Goal: Task Accomplishment & Management: Use online tool/utility

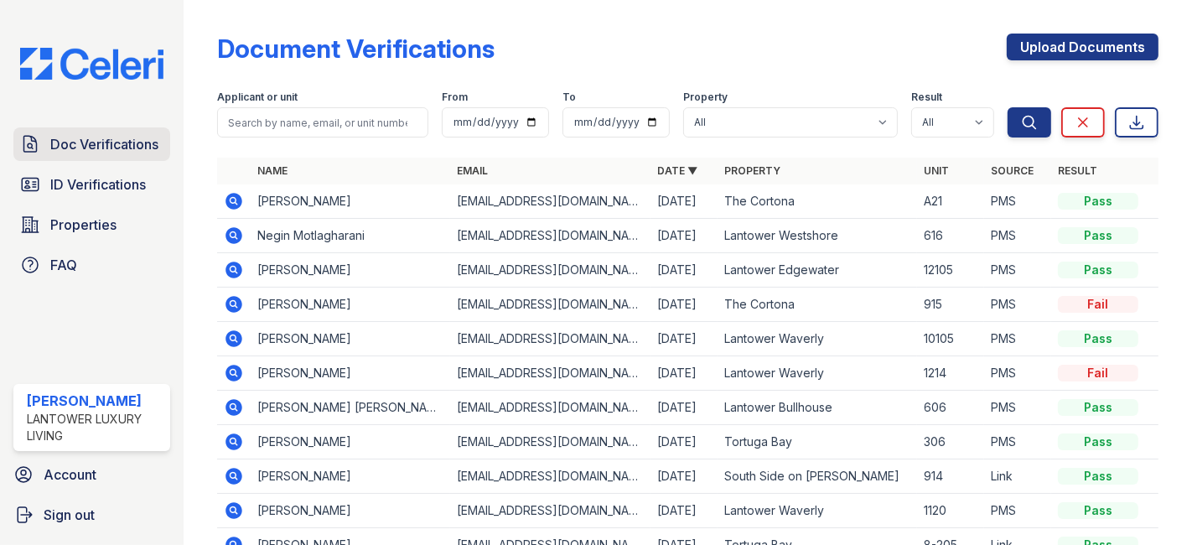
drag, startPoint x: 0, startPoint y: 0, endPoint x: 101, endPoint y: 147, distance: 177.8
click at [101, 147] on span "Doc Verifications" at bounding box center [104, 144] width 108 height 20
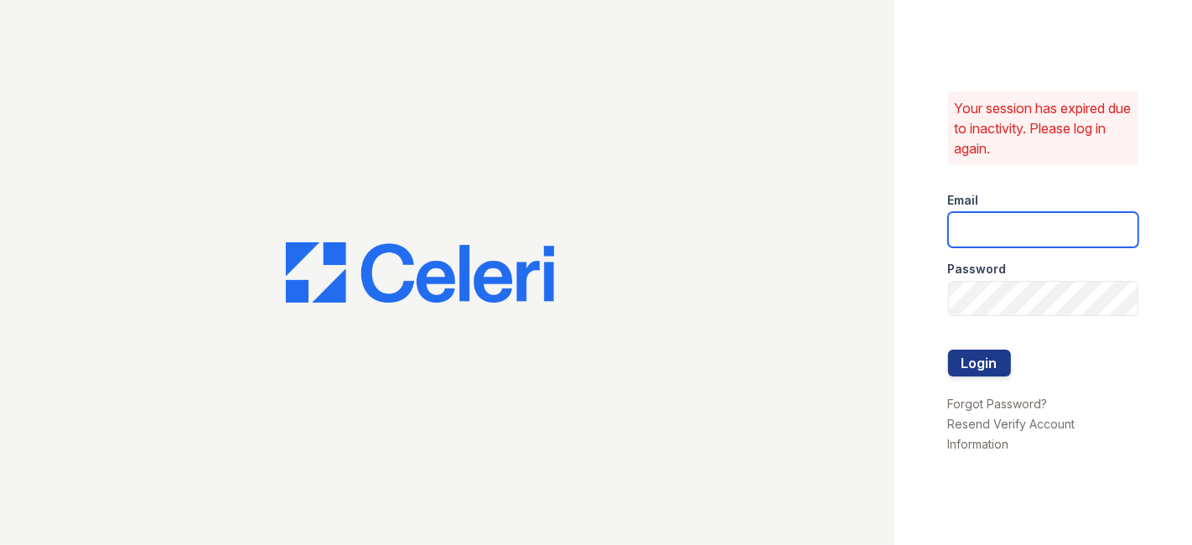
type input "[EMAIL_ADDRESS][DOMAIN_NAME]"
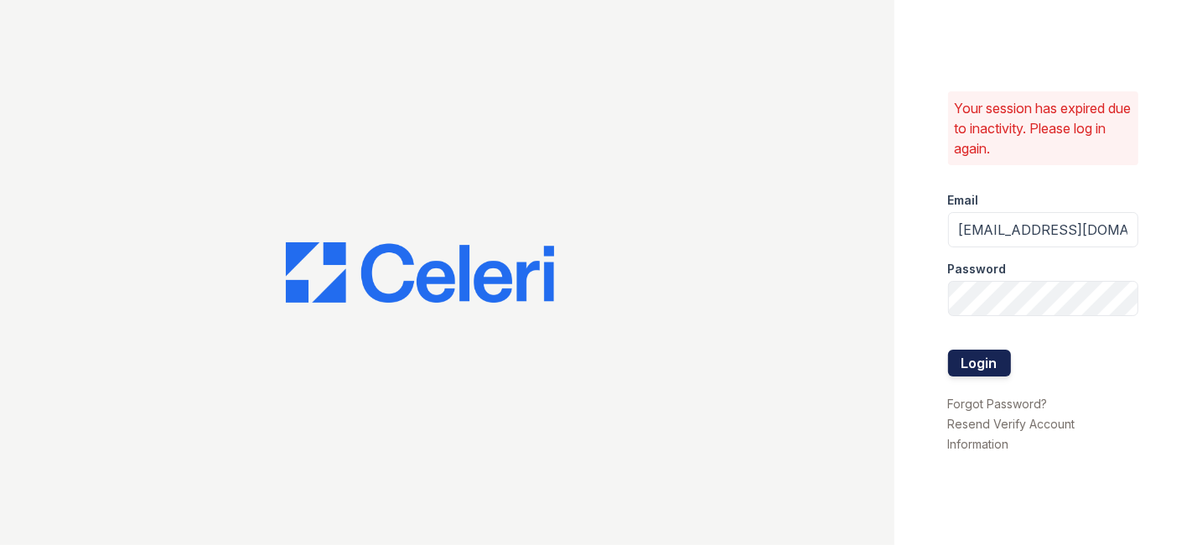
click at [977, 363] on button "Login" at bounding box center [979, 362] width 63 height 27
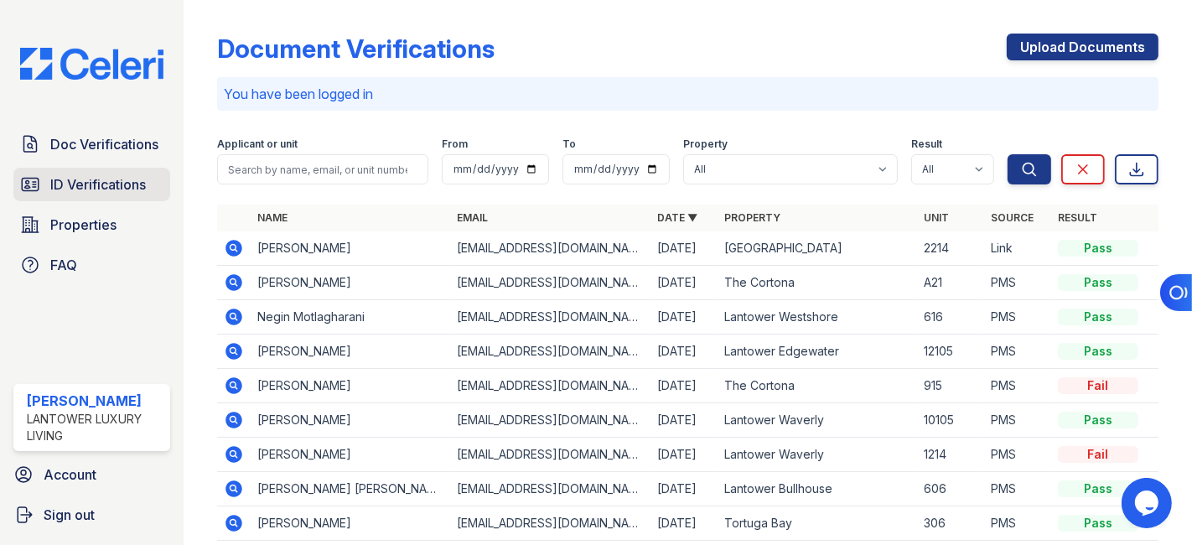
click at [124, 177] on span "ID Verifications" at bounding box center [98, 184] width 96 height 20
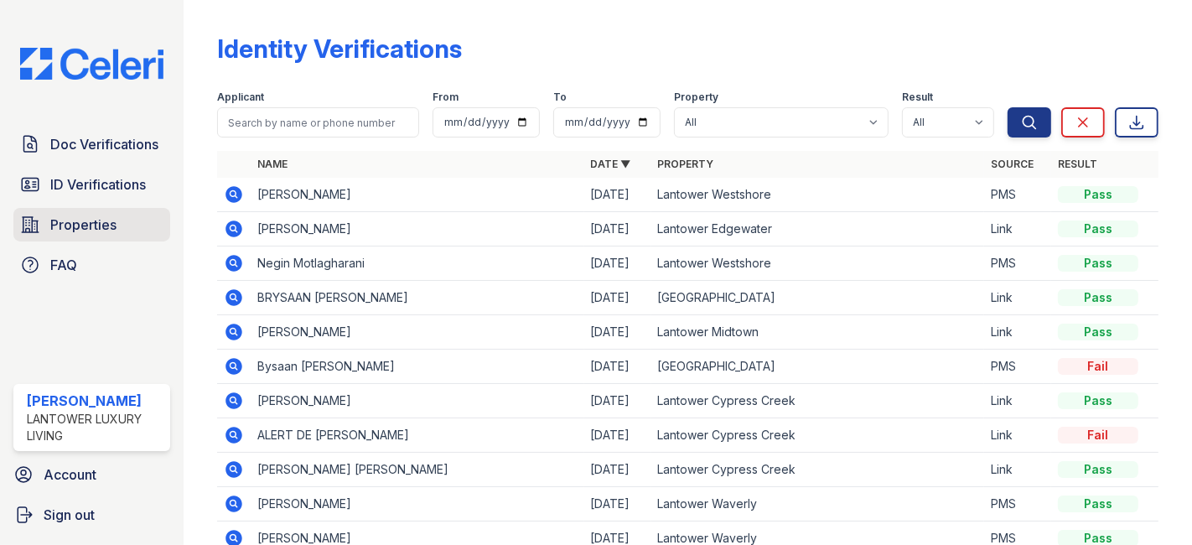
click at [85, 227] on span "Properties" at bounding box center [83, 225] width 66 height 20
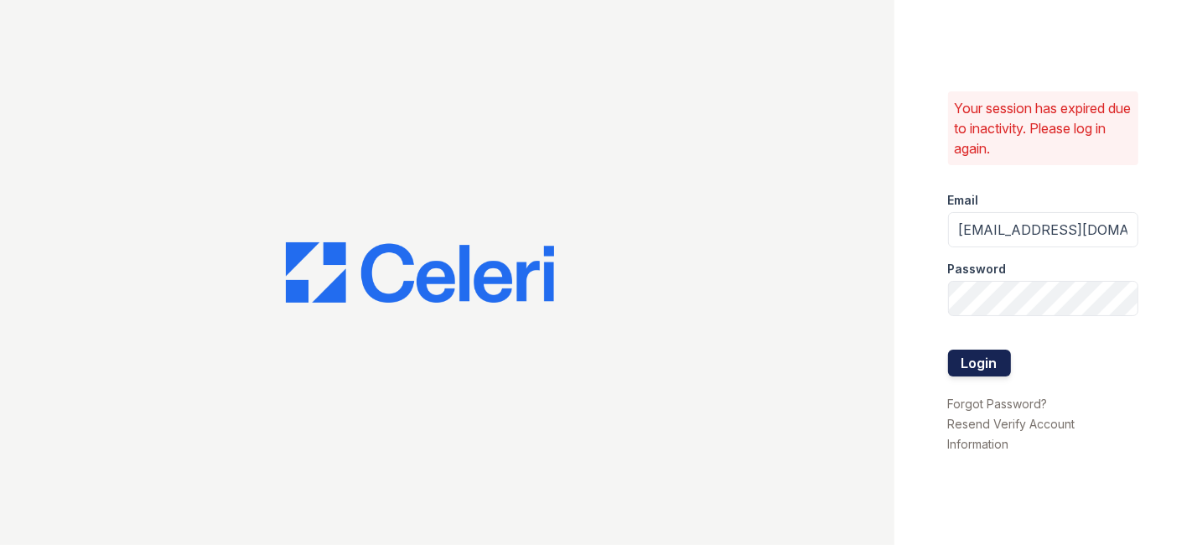
click at [976, 364] on button "Login" at bounding box center [979, 362] width 63 height 27
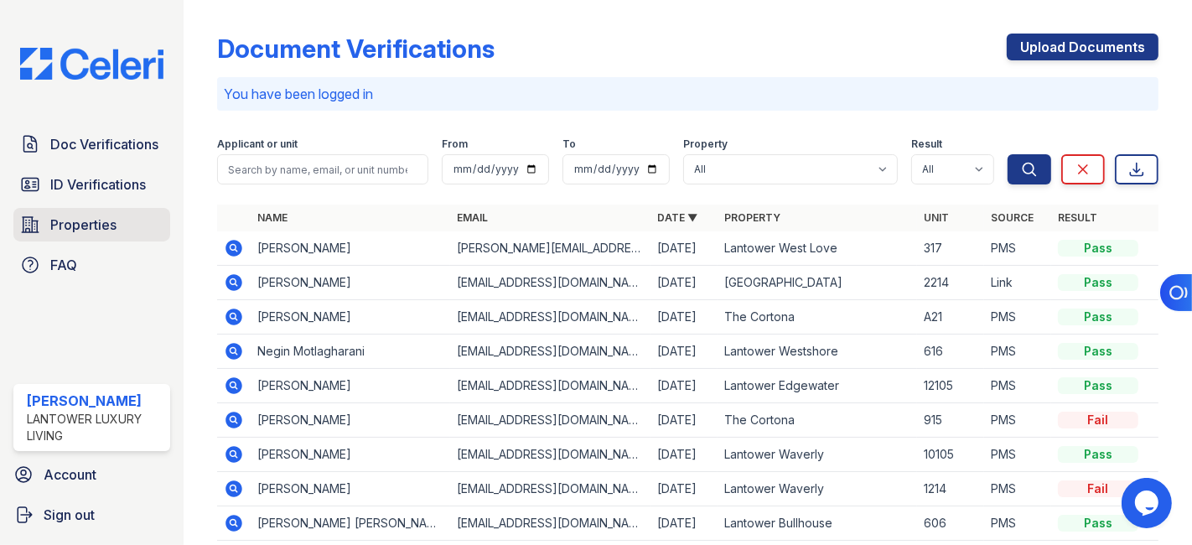
click at [80, 228] on span "Properties" at bounding box center [83, 225] width 66 height 20
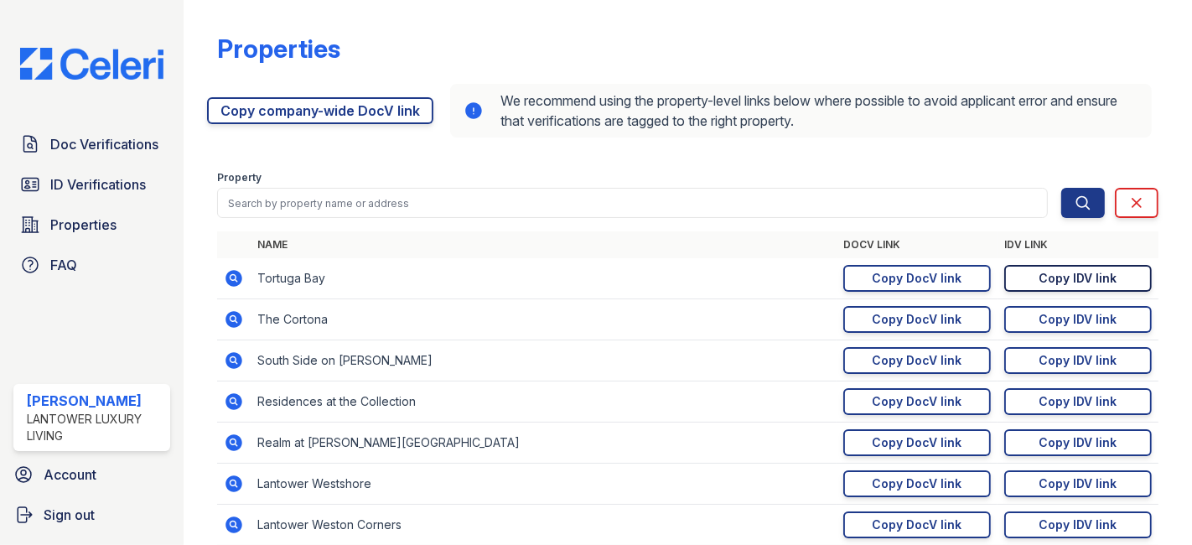
click at [1063, 274] on div "Copy IDV link" at bounding box center [1078, 278] width 78 height 17
click at [78, 177] on span "ID Verifications" at bounding box center [98, 184] width 96 height 20
